Goal: Obtain resource: Obtain resource

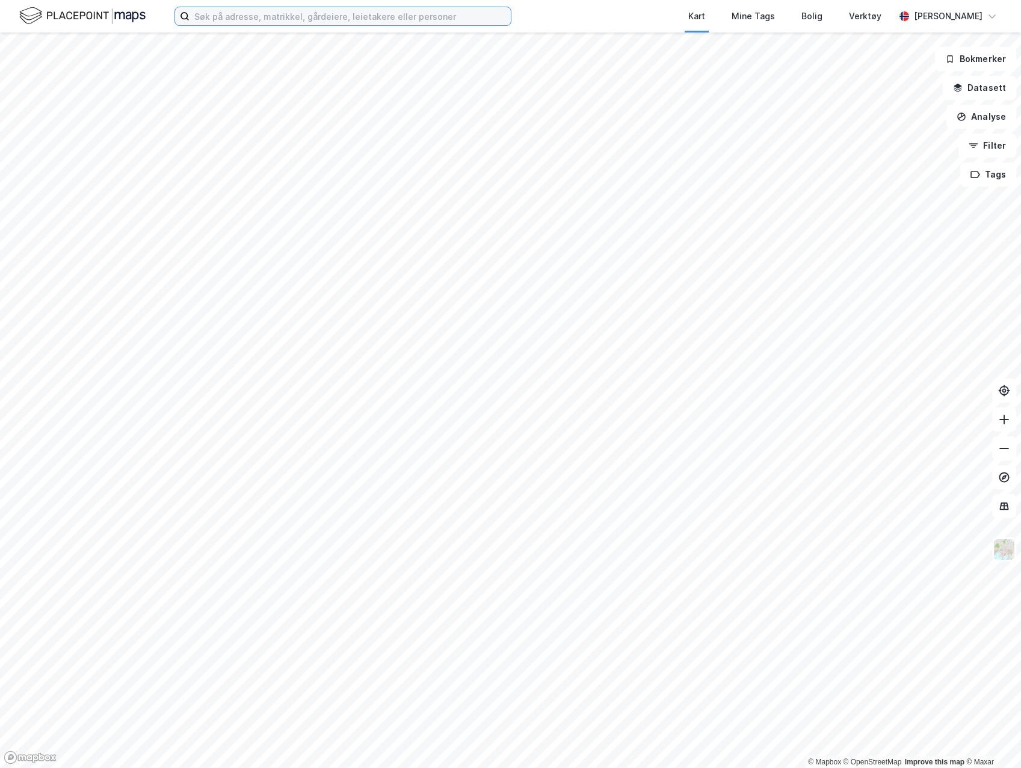
click at [309, 19] on input at bounding box center [350, 16] width 321 height 18
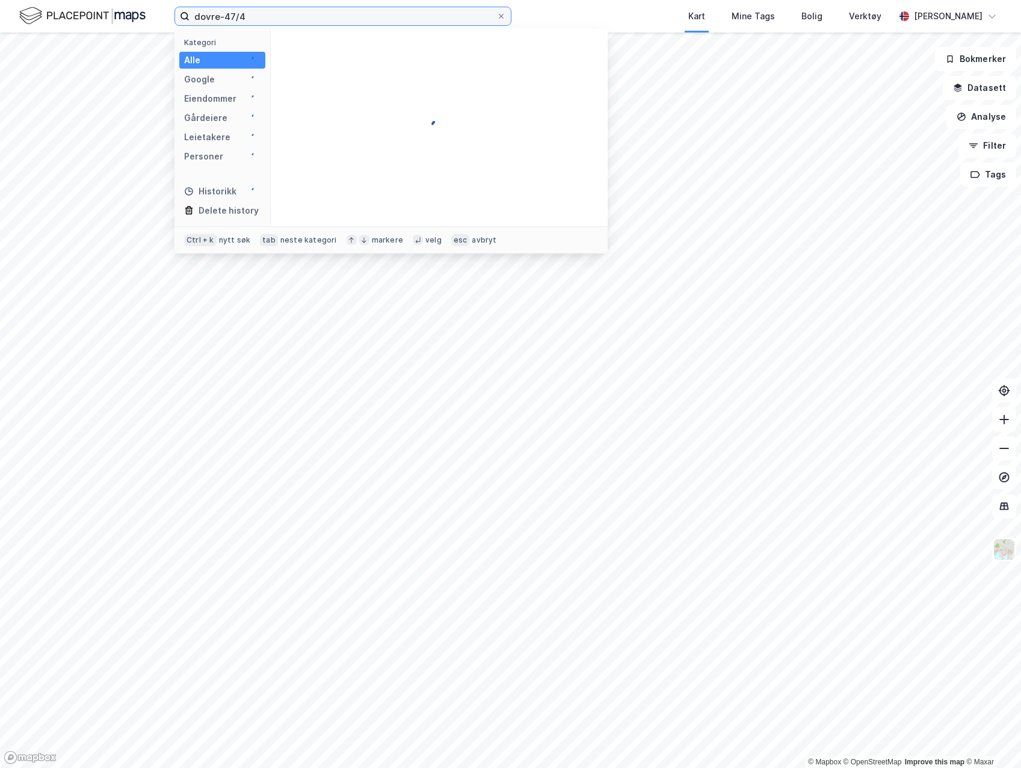
type input "dovre-47/4"
click at [371, 57] on span "[STREET_ADDRESS]" at bounding box center [345, 59] width 82 height 14
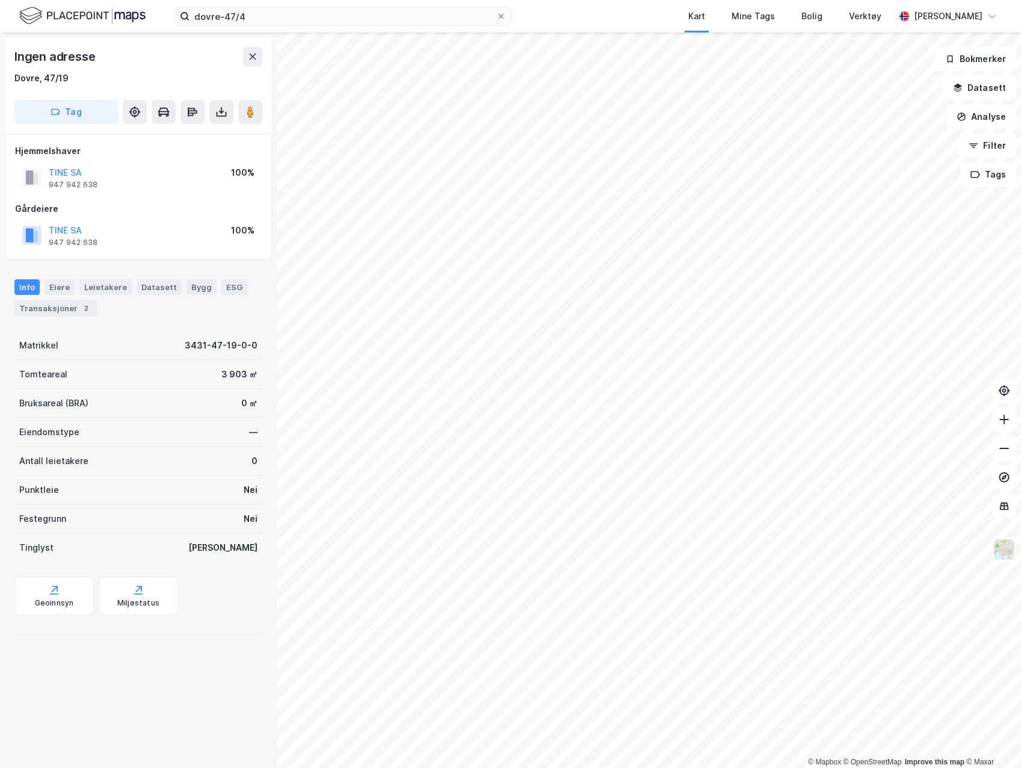
click at [223, 117] on icon at bounding box center [221, 112] width 12 height 12
click at [197, 140] on div "Last ned grunnbok" at bounding box center [162, 136] width 70 height 10
